Goal: Information Seeking & Learning: Learn about a topic

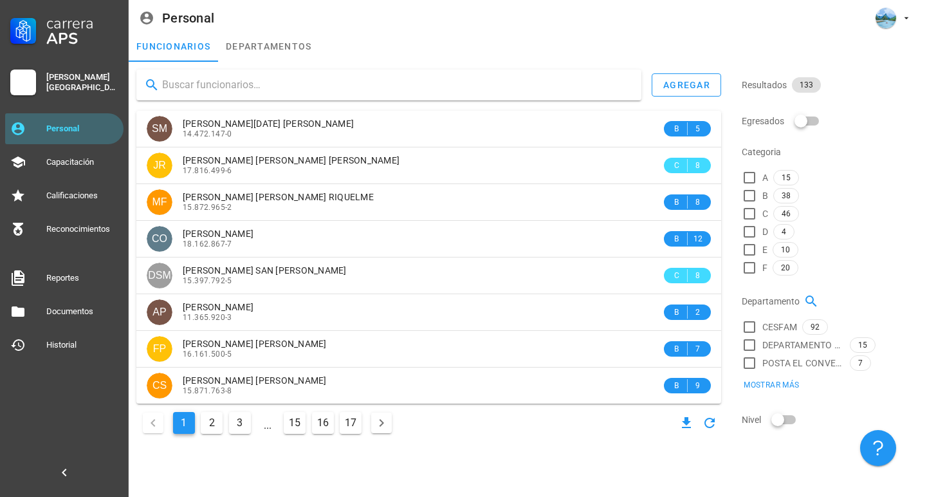
click at [250, 89] on input "text" at bounding box center [396, 85] width 469 height 21
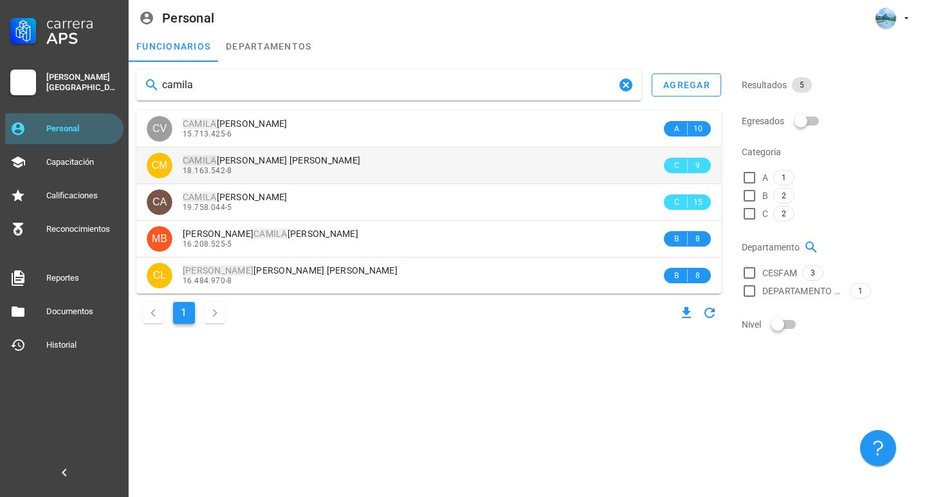
type input "camila"
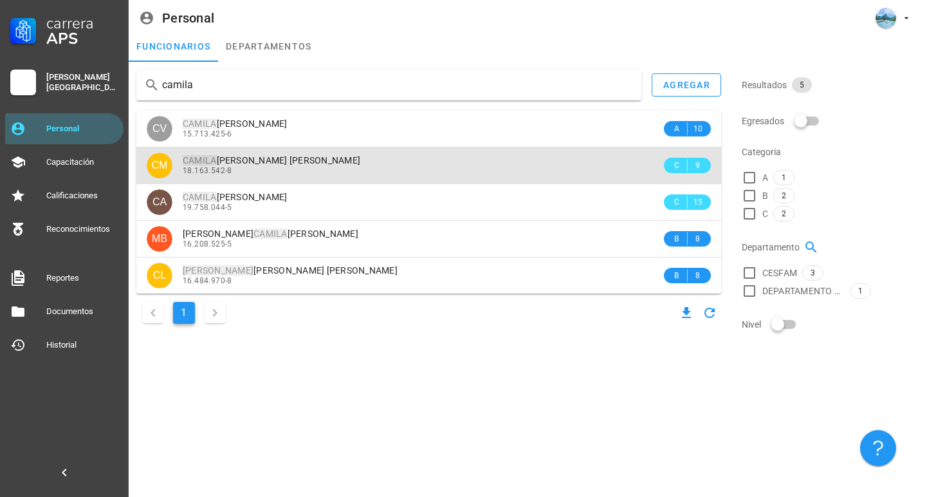
click at [241, 158] on span "CAMILA [PERSON_NAME] [PERSON_NAME]" at bounding box center [272, 160] width 178 height 10
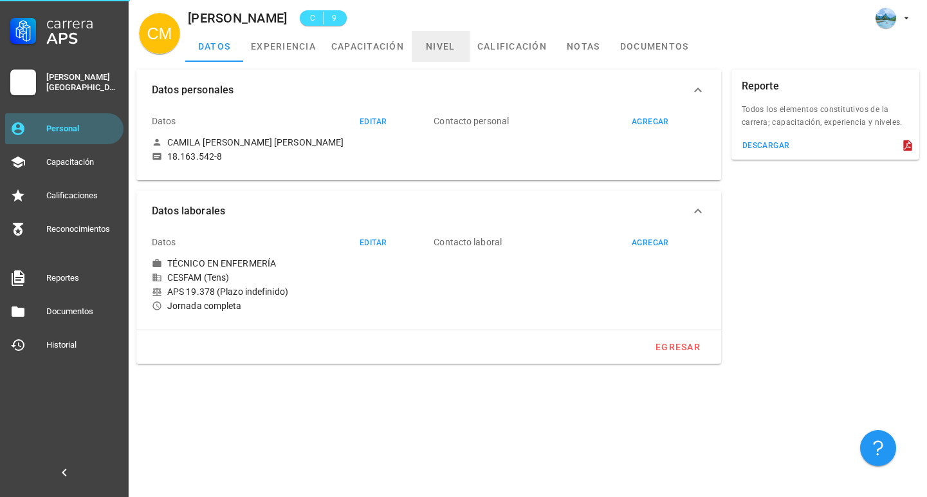
click at [437, 41] on link "nivel" at bounding box center [441, 46] width 58 height 31
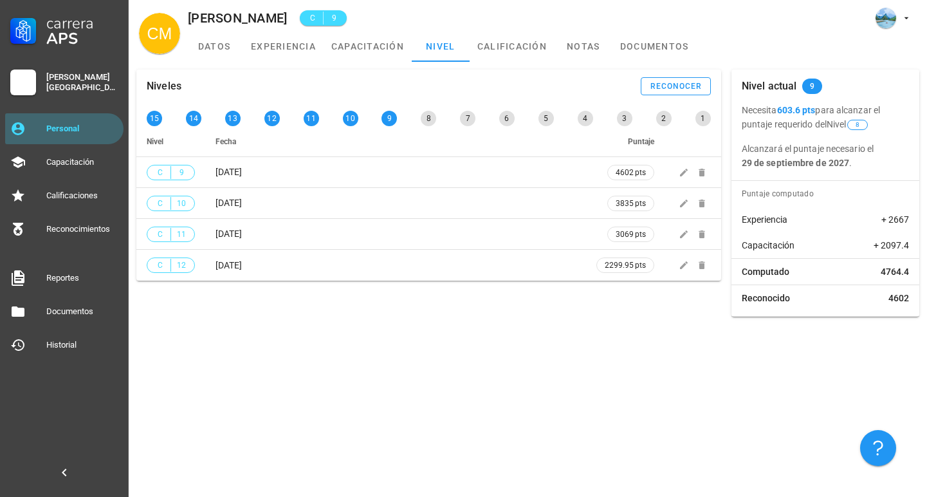
click at [514, 391] on div "Niveles reconocer 15 14 13 12 11 10 9 8 7 6 5 4 3 2 1 Nivel Fecha Puntaje C 9 […" at bounding box center [528, 279] width 799 height 435
click at [66, 382] on div "Carrera APS [PERSON_NAME][GEOGRAPHIC_DATA] Personal Capacitación Calificaciones…" at bounding box center [64, 248] width 129 height 497
click at [64, 159] on div "Capacitación" at bounding box center [82, 162] width 72 height 10
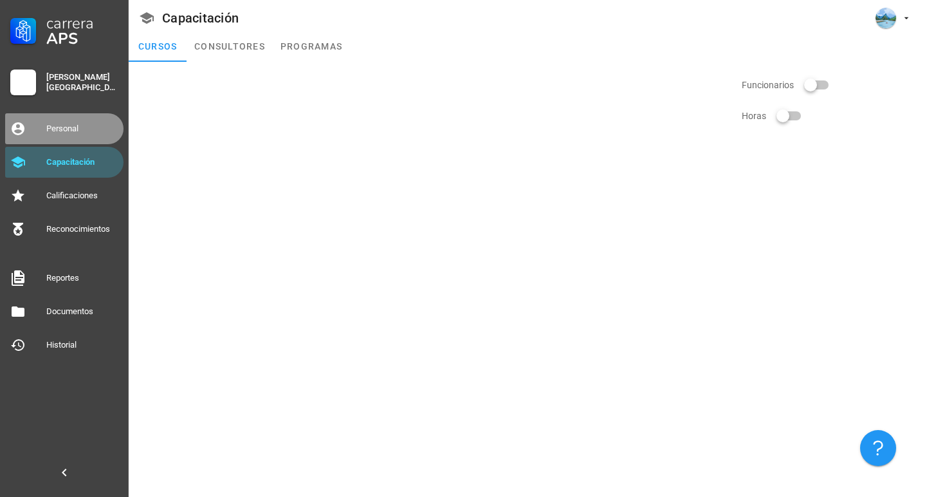
click at [75, 122] on div "Personal" at bounding box center [82, 128] width 72 height 21
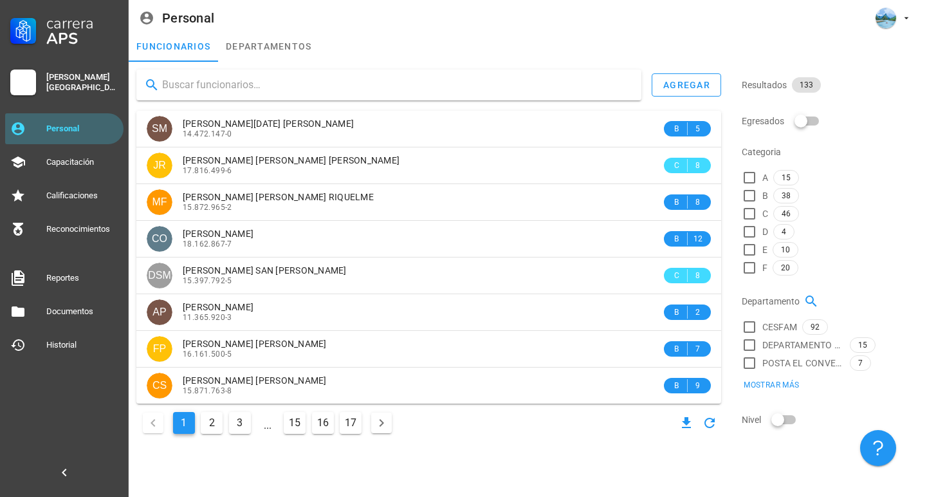
click at [370, 90] on input "text" at bounding box center [396, 85] width 469 height 21
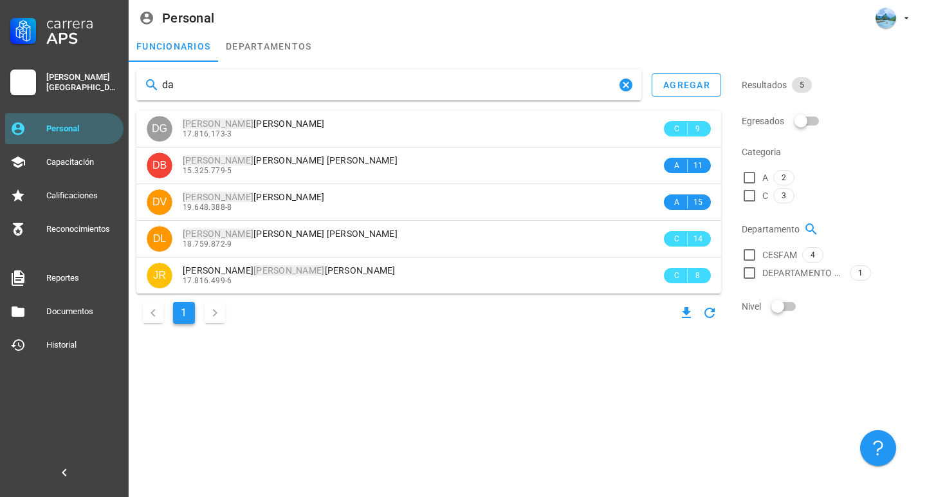
type input "d"
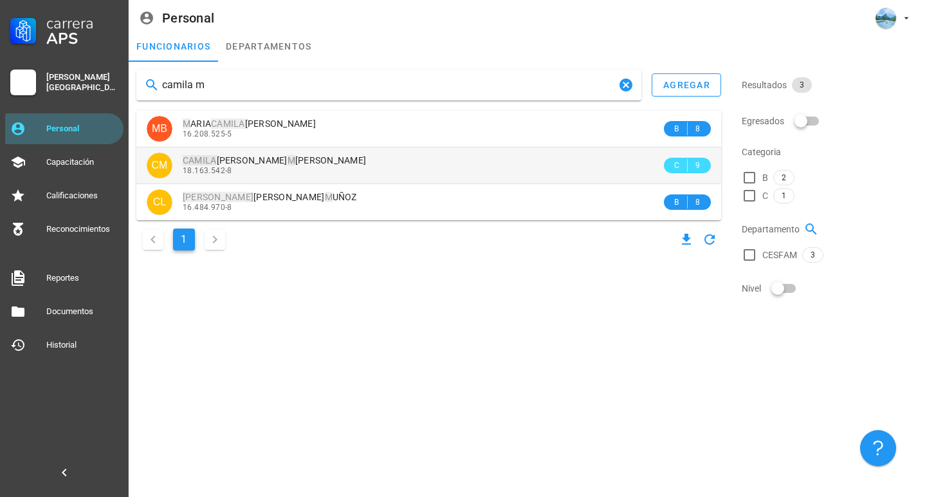
type input "camila m"
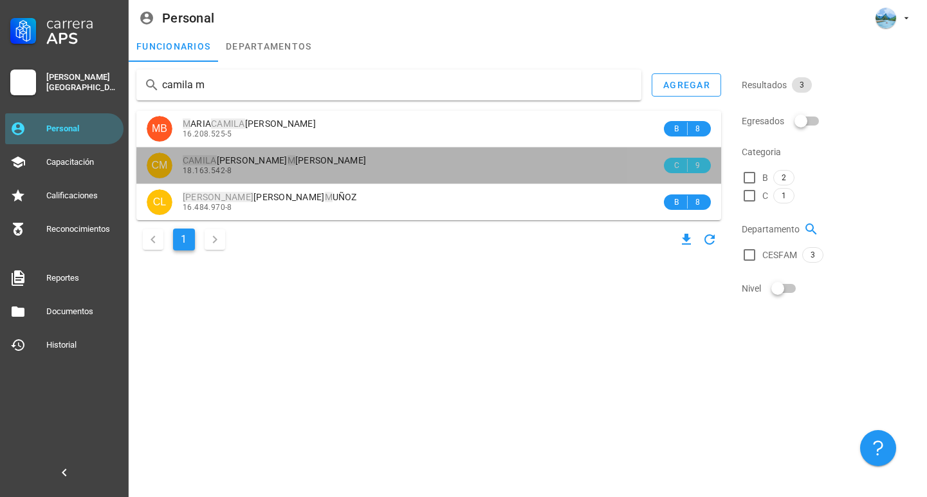
click at [317, 177] on div "[PERSON_NAME] [PERSON_NAME] 18.163.542-8" at bounding box center [422, 164] width 479 height 35
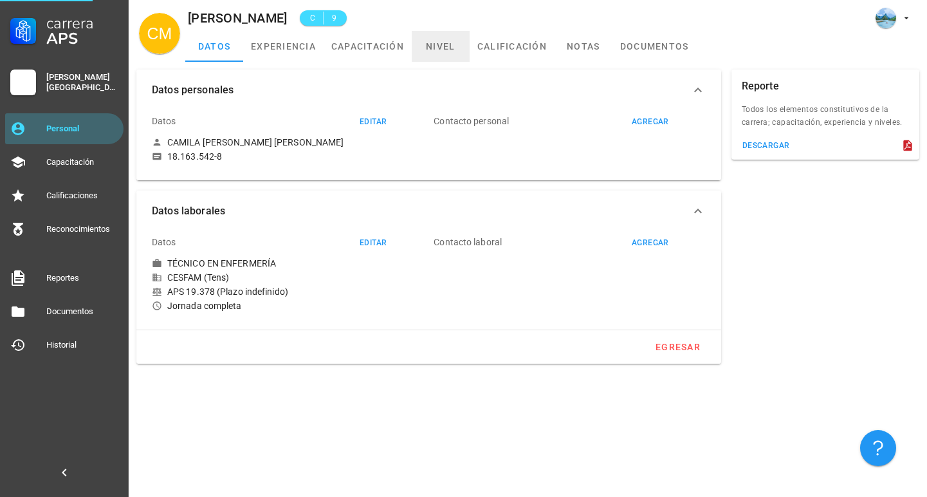
click at [443, 48] on link "nivel" at bounding box center [441, 46] width 58 height 31
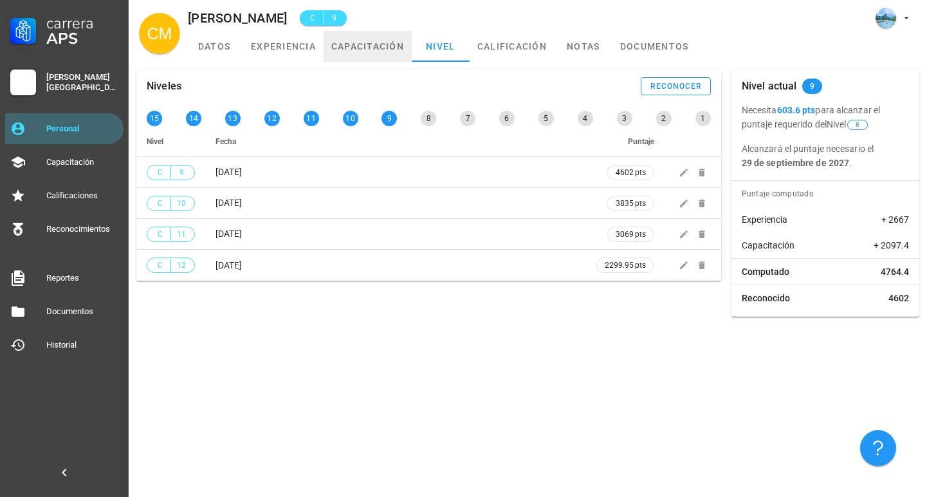
click at [349, 51] on link "capacitación" at bounding box center [368, 46] width 88 height 31
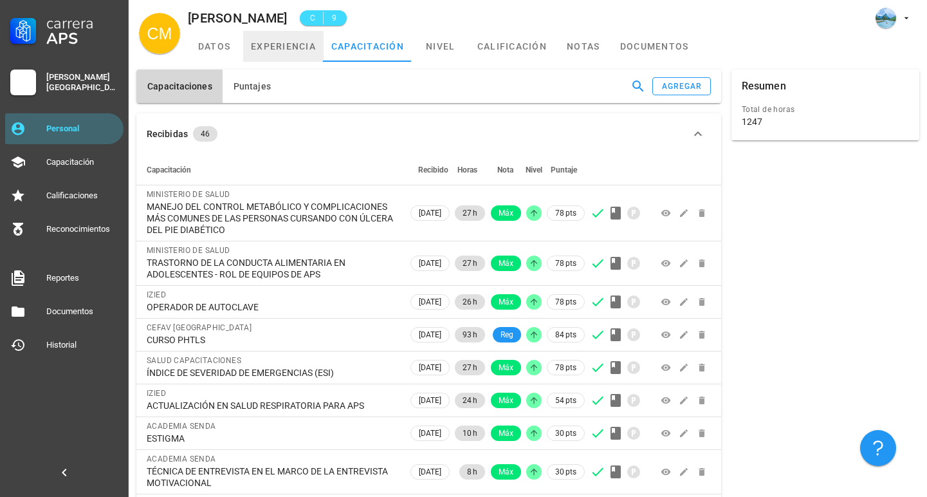
click at [280, 44] on link "experiencia" at bounding box center [283, 46] width 80 height 31
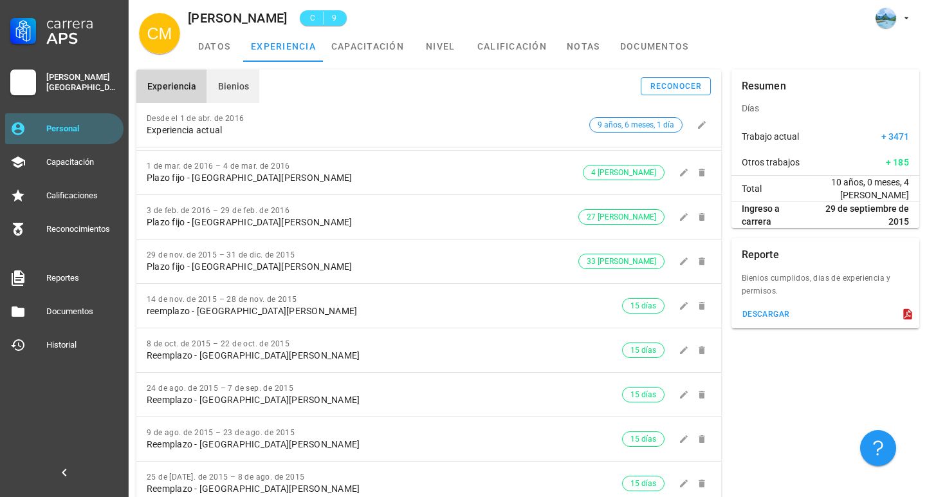
click at [237, 77] on button "Bienios" at bounding box center [233, 86] width 53 height 33
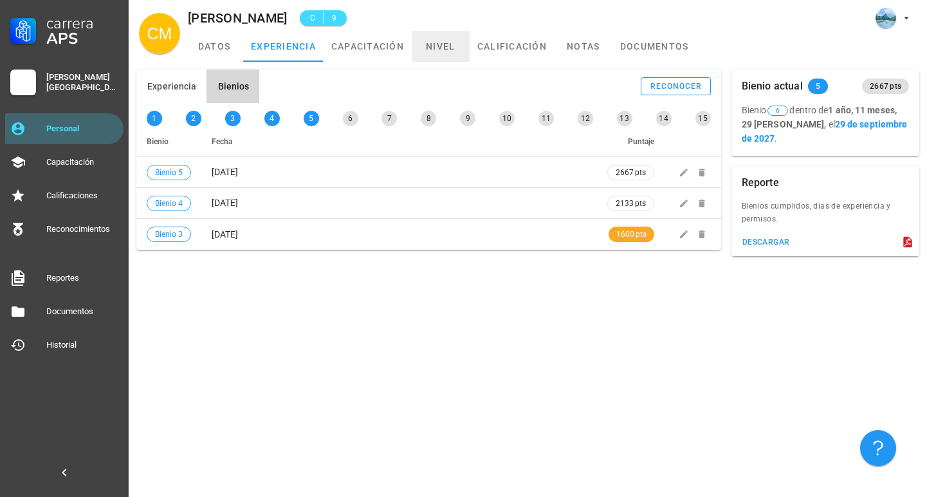
click at [438, 46] on link "nivel" at bounding box center [441, 46] width 58 height 31
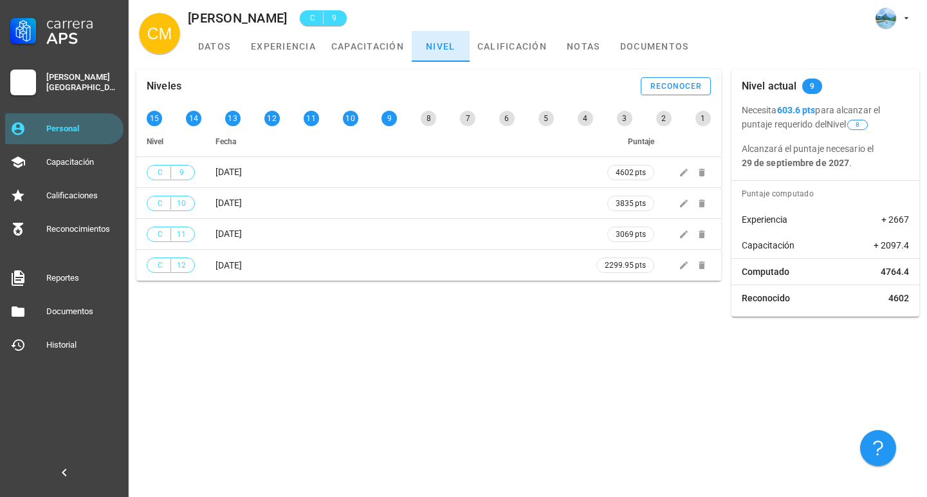
click at [441, 50] on link "nivel" at bounding box center [441, 46] width 58 height 31
click at [283, 43] on link "experiencia" at bounding box center [283, 46] width 80 height 31
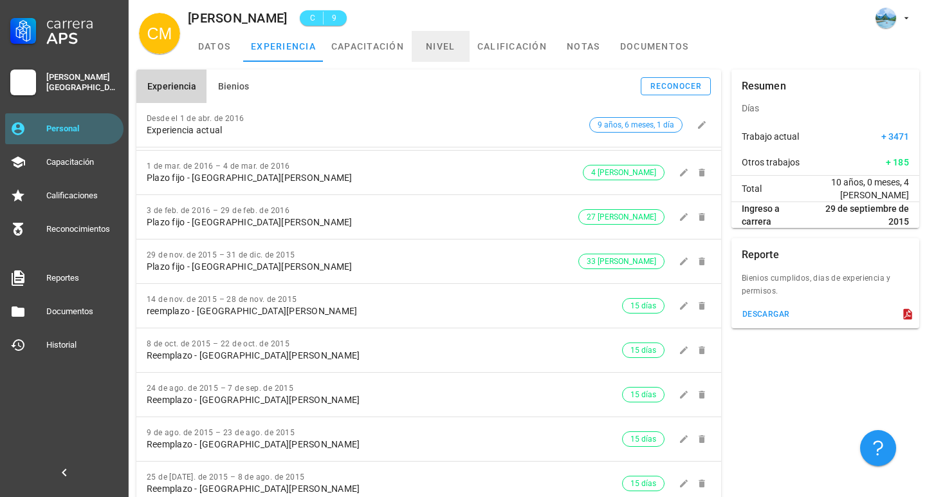
click at [441, 50] on link "nivel" at bounding box center [441, 46] width 58 height 31
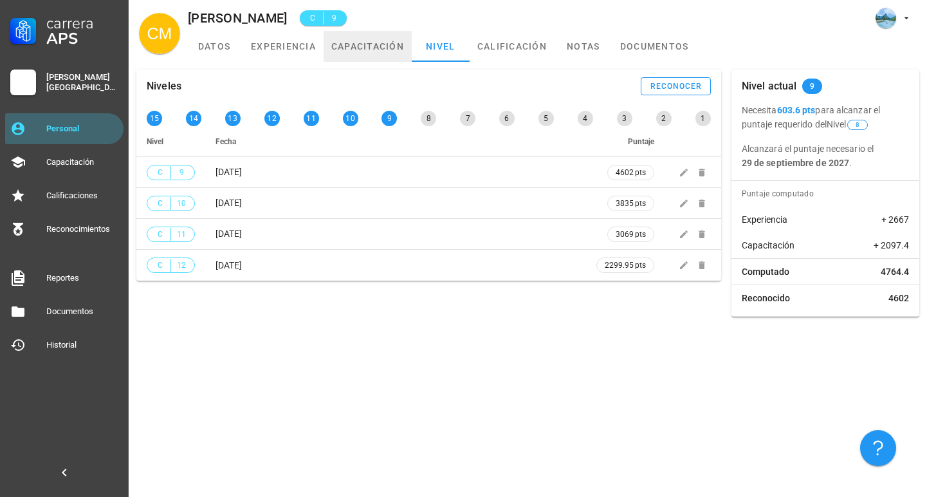
click at [370, 50] on link "capacitación" at bounding box center [368, 46] width 88 height 31
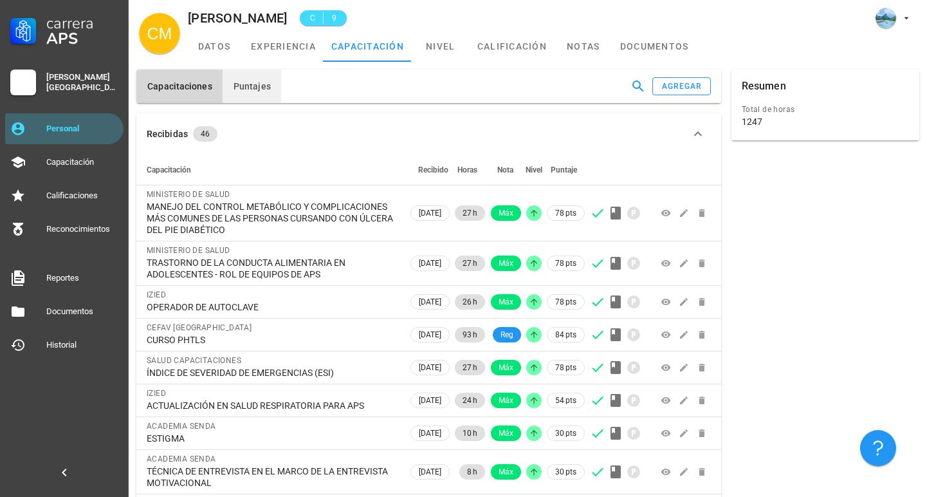
click at [252, 71] on button "Puntajes" at bounding box center [252, 86] width 59 height 33
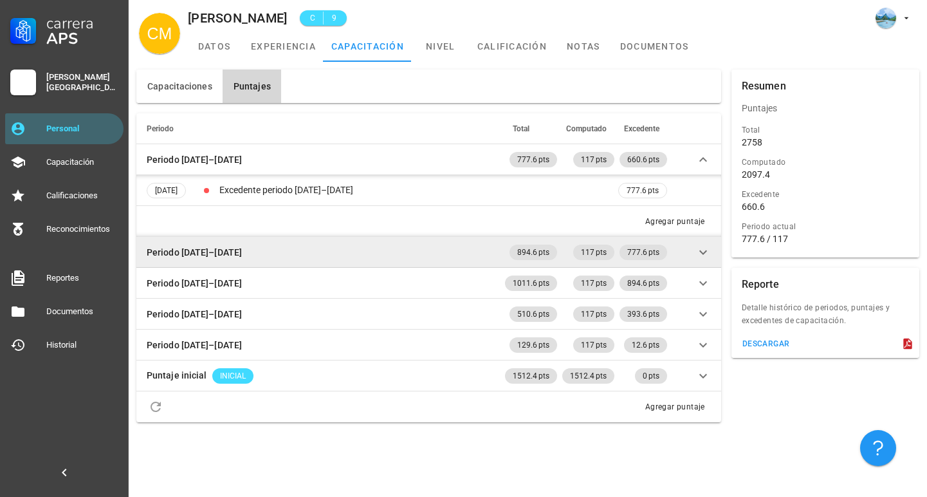
click at [392, 238] on td "Periodo [DATE]–[DATE]" at bounding box center [319, 252] width 366 height 31
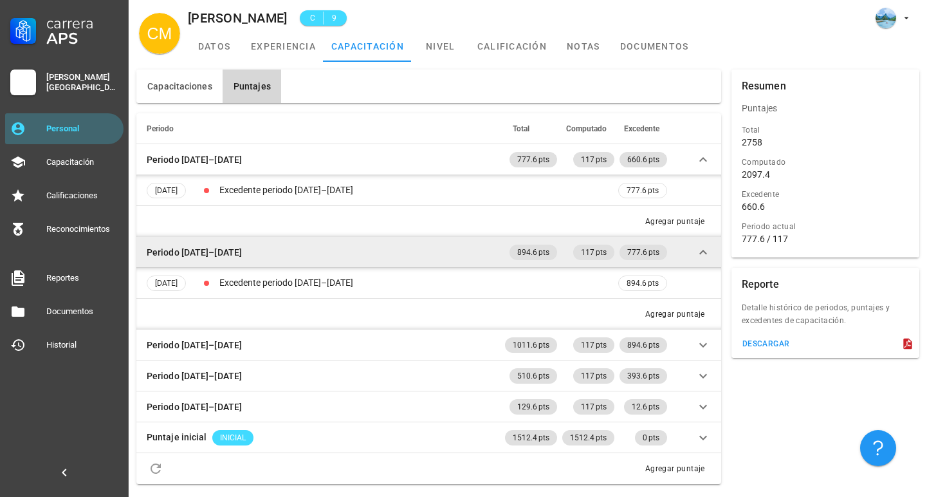
click at [392, 238] on td "Periodo [DATE]–[DATE]" at bounding box center [319, 252] width 366 height 31
